Goal: Task Accomplishment & Management: Complete application form

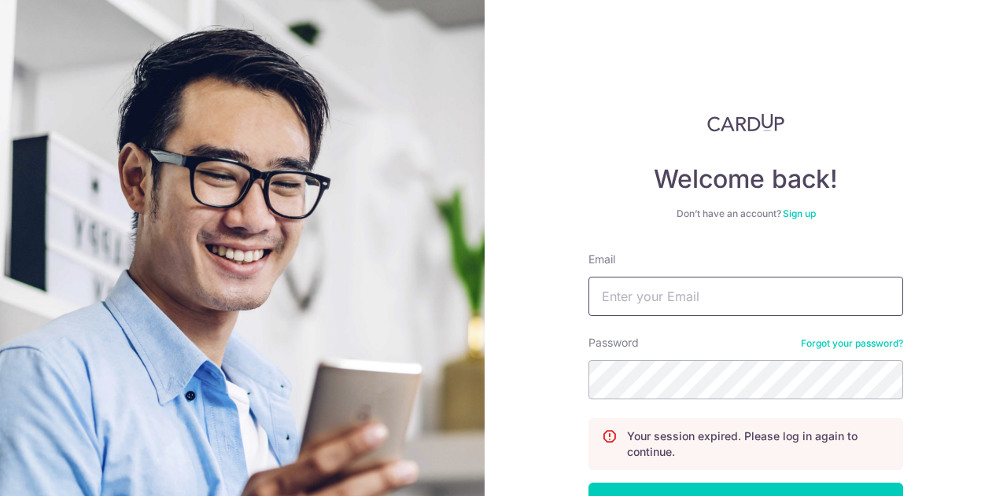
click at [650, 292] on input "Email" at bounding box center [745, 296] width 315 height 39
type input "RYANNCHENG@HOTMAIL.COM"
drag, startPoint x: 813, startPoint y: 295, endPoint x: 482, endPoint y: 278, distance: 331.6
click at [482, 278] on section "Welcome back! Don’t have an account? Sign up Email RYANNCHENG@HOTMAIL.COM Passw…" at bounding box center [503, 248] width 1007 height 496
click at [588, 483] on button "Log in" at bounding box center [745, 502] width 315 height 39
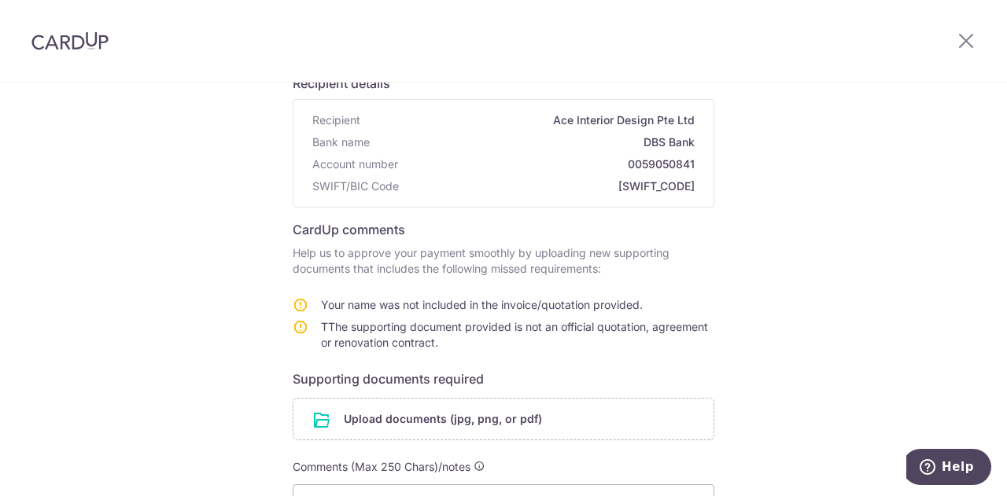
scroll to position [236, 0]
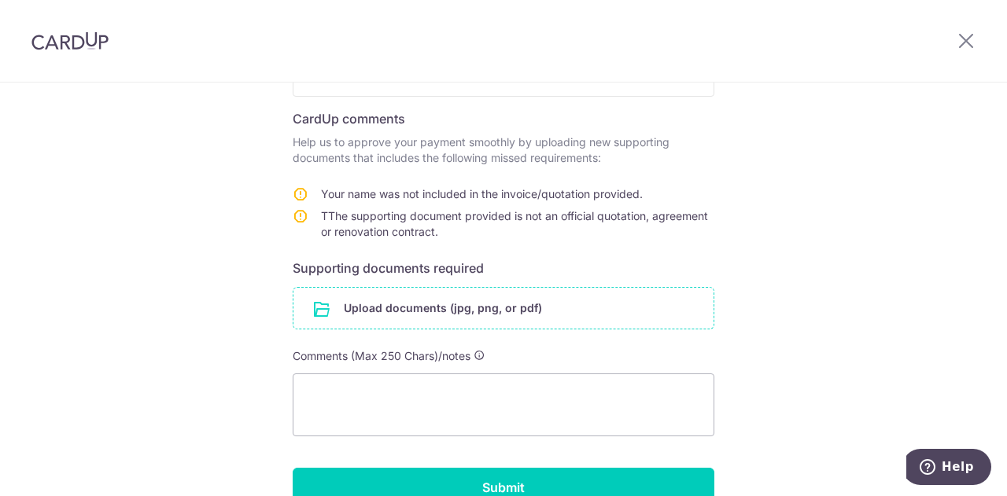
click at [456, 302] on input "file" at bounding box center [503, 308] width 420 height 41
click at [412, 319] on input "file" at bounding box center [503, 308] width 420 height 41
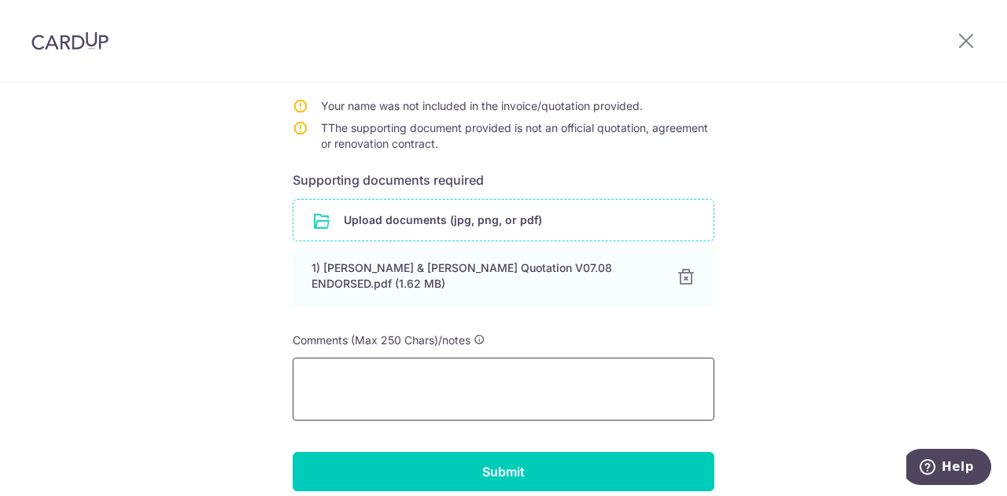
scroll to position [421, 0]
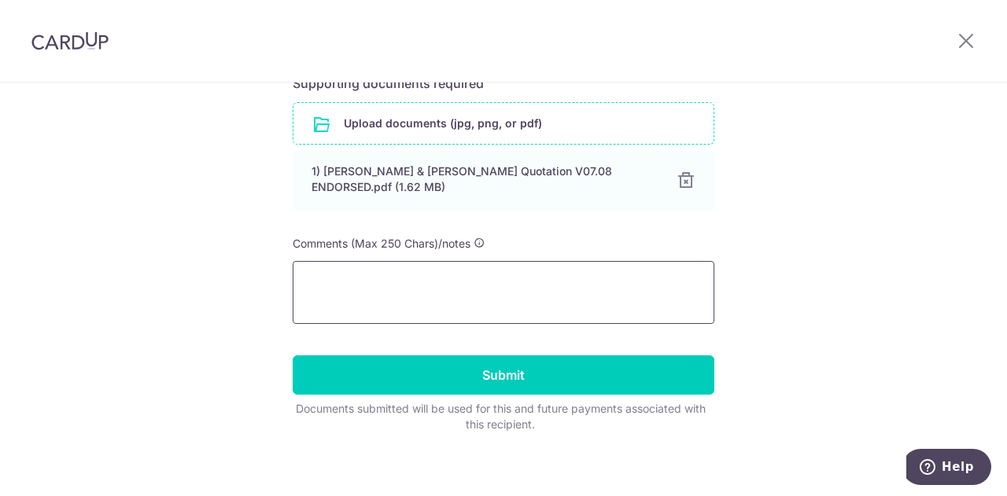
click at [453, 288] on textarea at bounding box center [504, 292] width 422 height 63
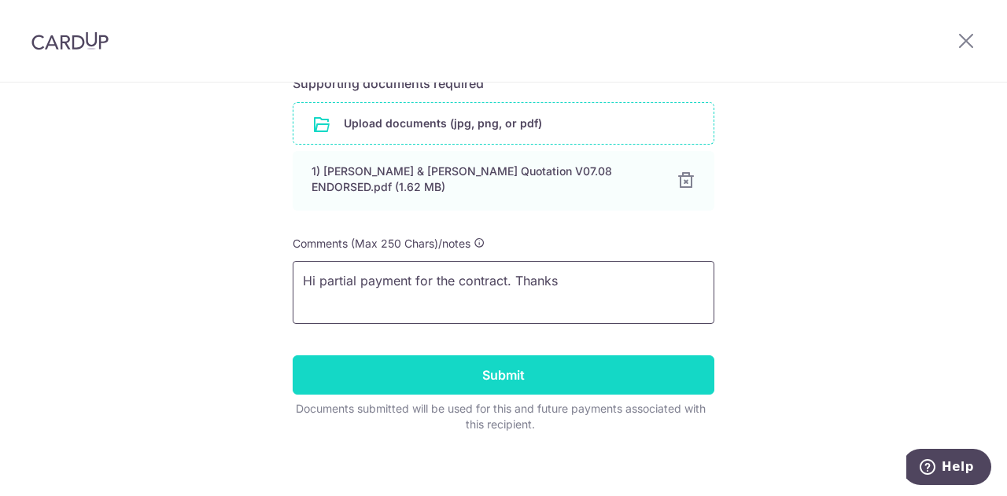
type textarea "Hi partial payment for the contract. Thanks"
click at [476, 377] on input "Submit" at bounding box center [504, 375] width 422 height 39
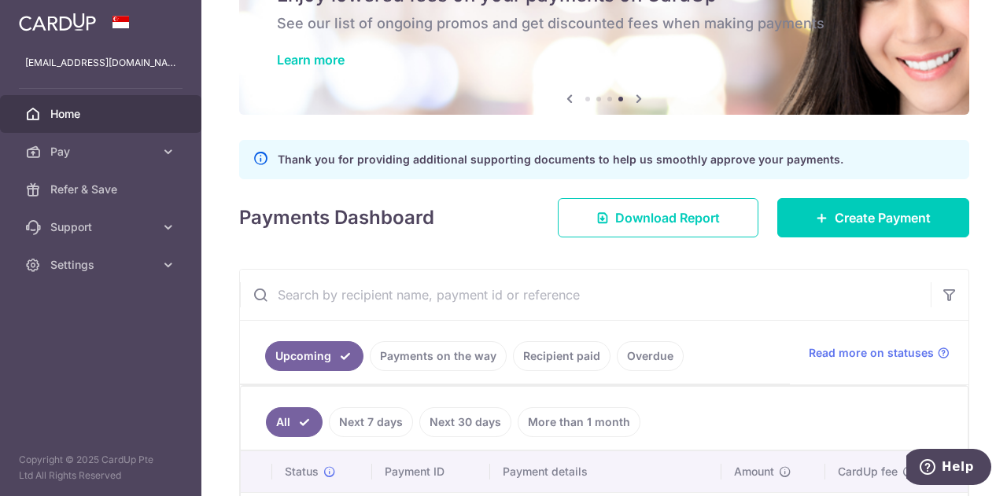
scroll to position [157, 0]
